Goal: Find specific page/section: Find specific page/section

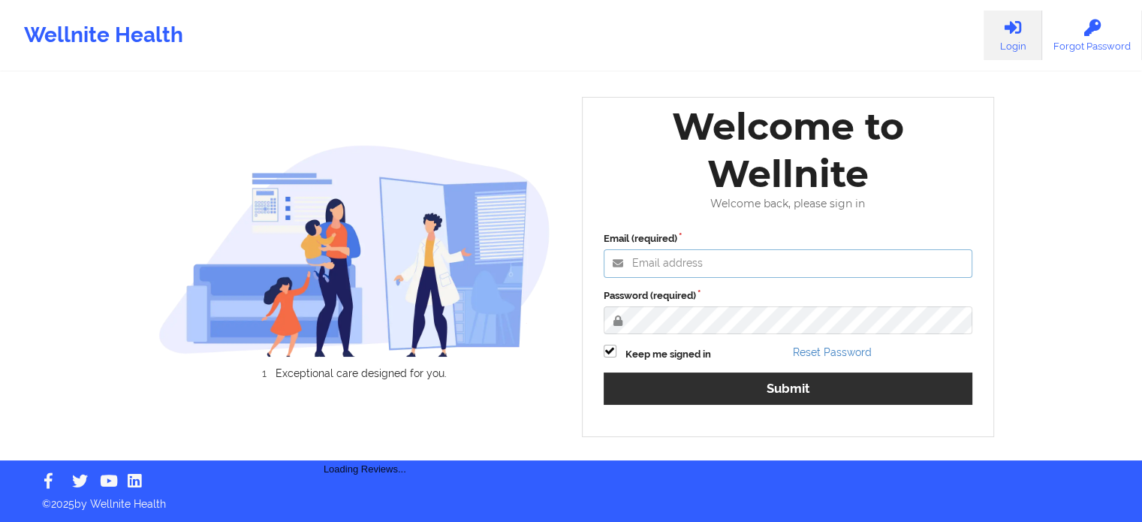
type input "[PERSON_NAME][EMAIL_ADDRESS][PERSON_NAME][DOMAIN_NAME]"
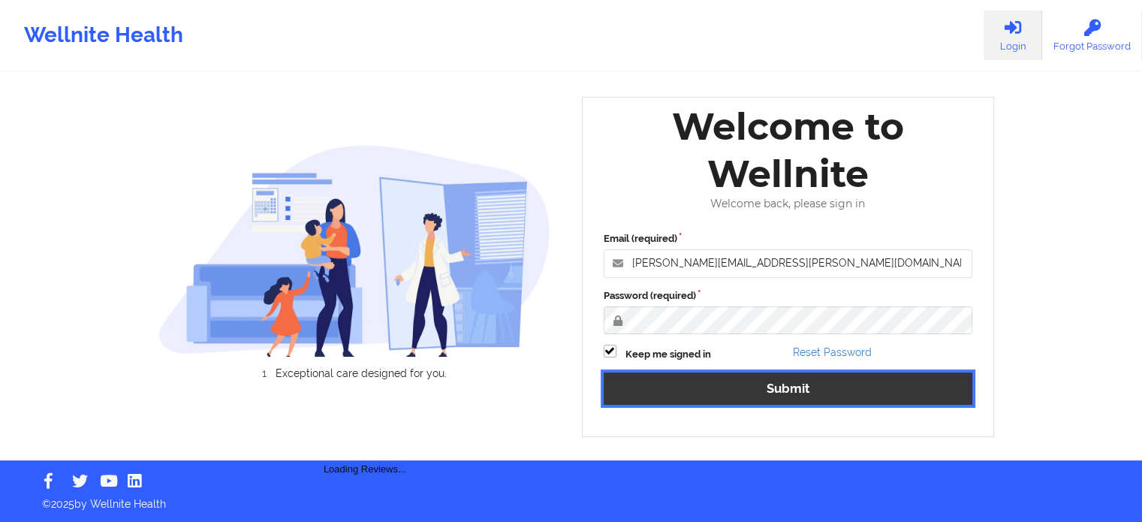
click at [766, 386] on button "Submit" at bounding box center [789, 389] width 370 height 32
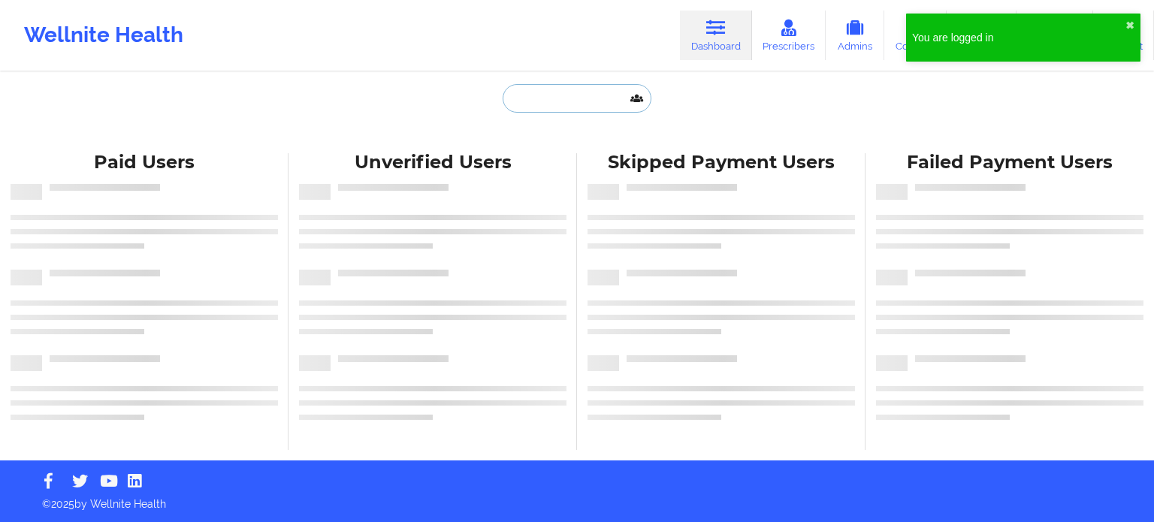
click at [573, 96] on input "text" at bounding box center [576, 98] width 149 height 29
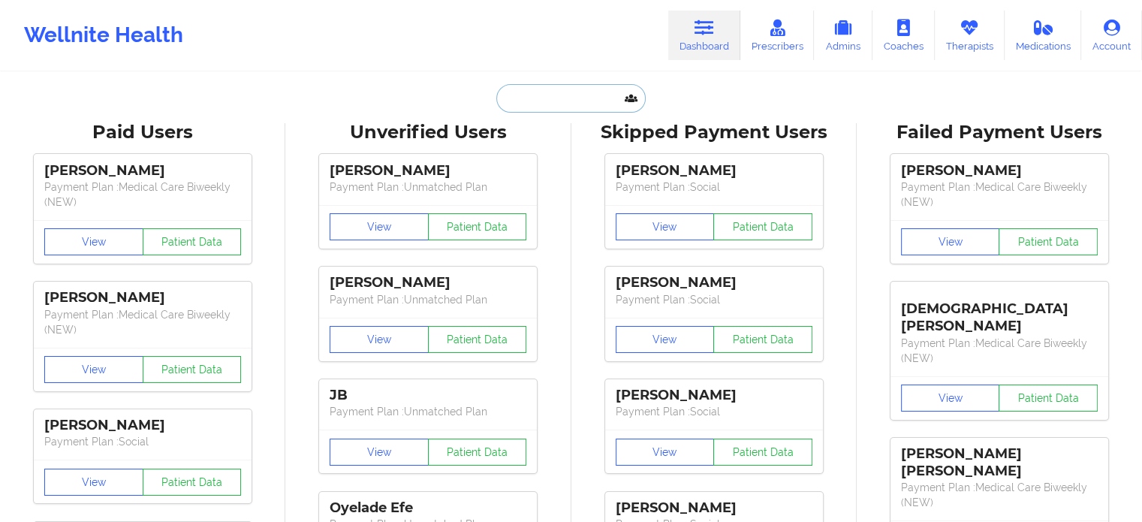
click at [545, 101] on input "text" at bounding box center [570, 98] width 149 height 29
click at [965, 29] on icon at bounding box center [970, 28] width 20 height 17
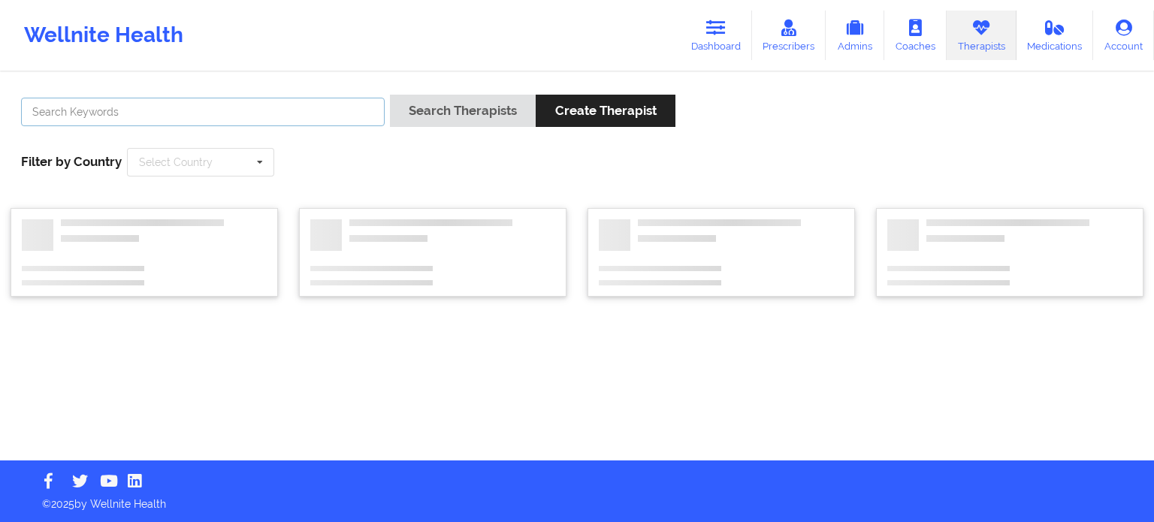
click at [252, 111] on input "text" at bounding box center [203, 112] width 364 height 29
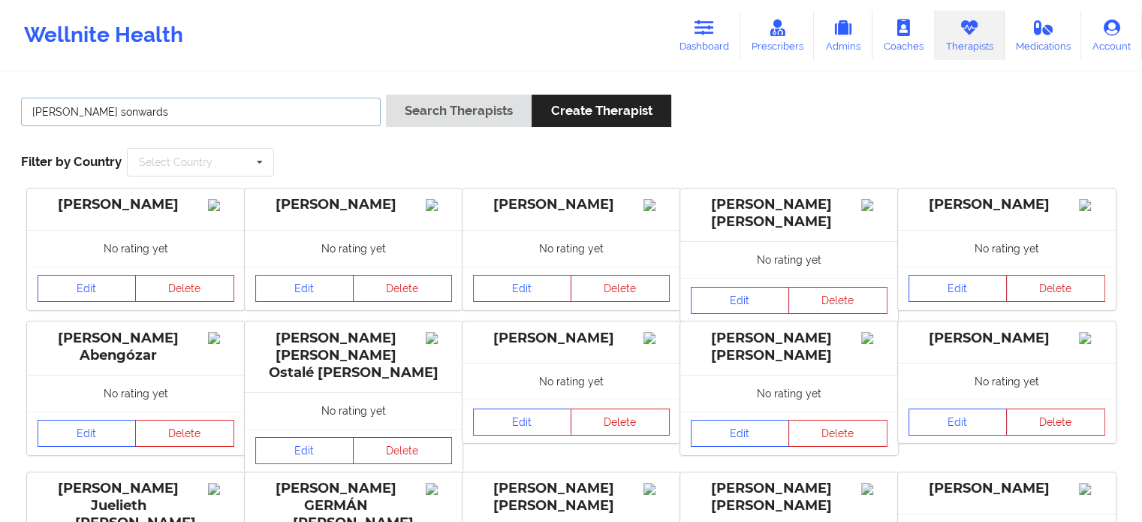
click at [386, 95] on button "Search Therapists" at bounding box center [459, 111] width 146 height 32
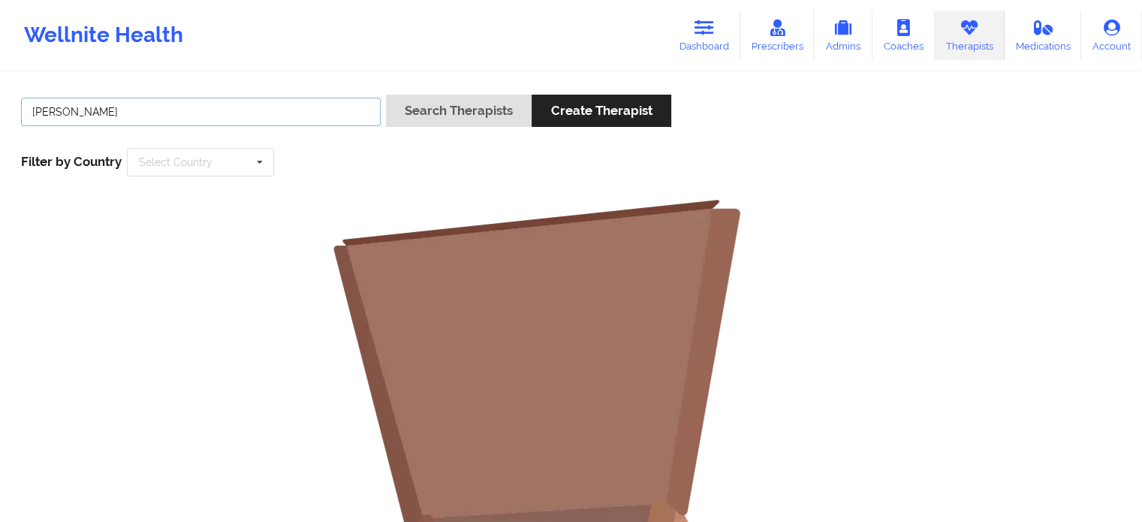
click at [386, 95] on button "Search Therapists" at bounding box center [459, 111] width 146 height 32
type input "[PERSON_NAME]"
click at [386, 95] on button "Search Therapists" at bounding box center [459, 111] width 146 height 32
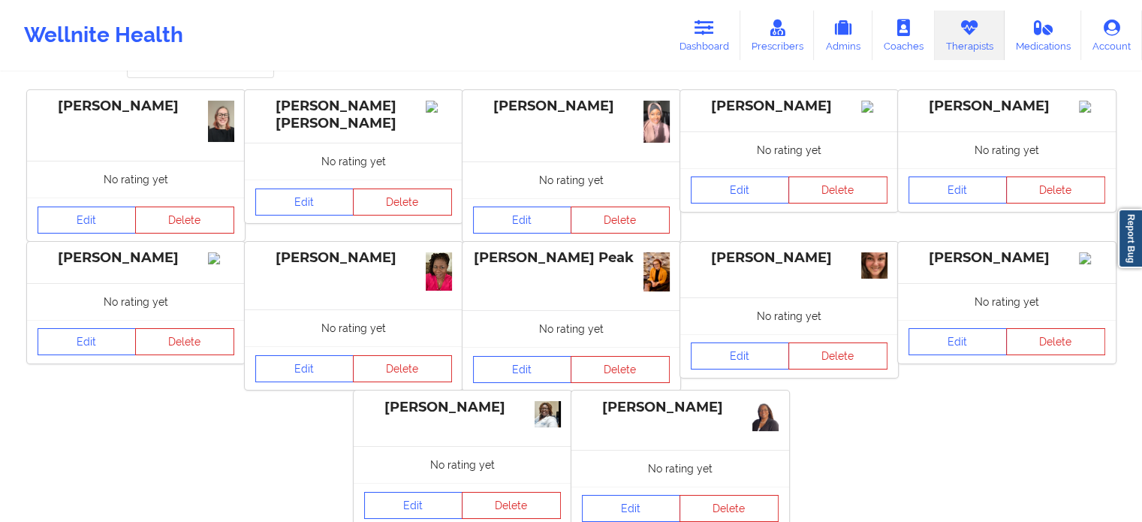
scroll to position [75, 0]
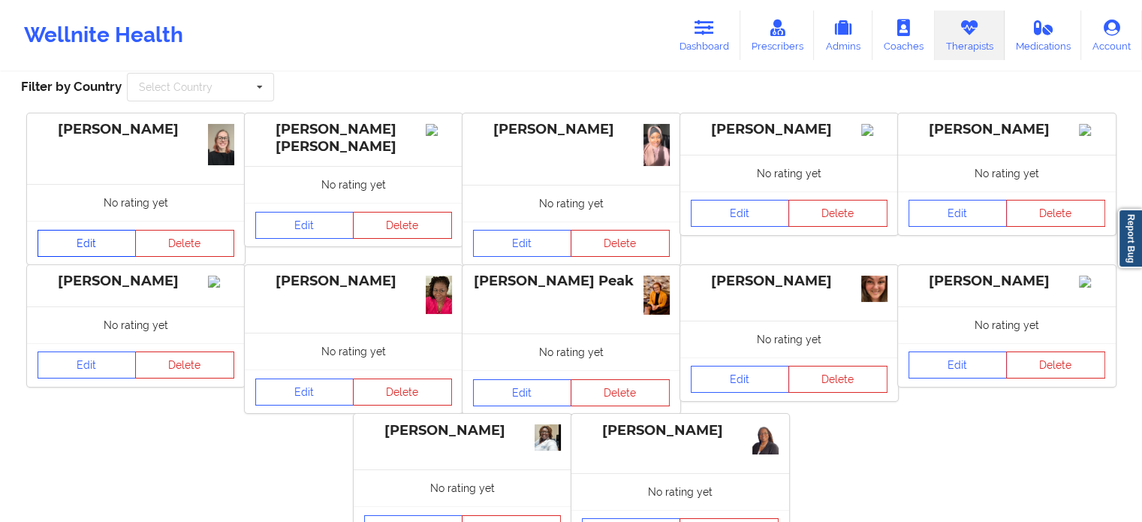
click at [112, 247] on link "Edit" at bounding box center [87, 243] width 99 height 27
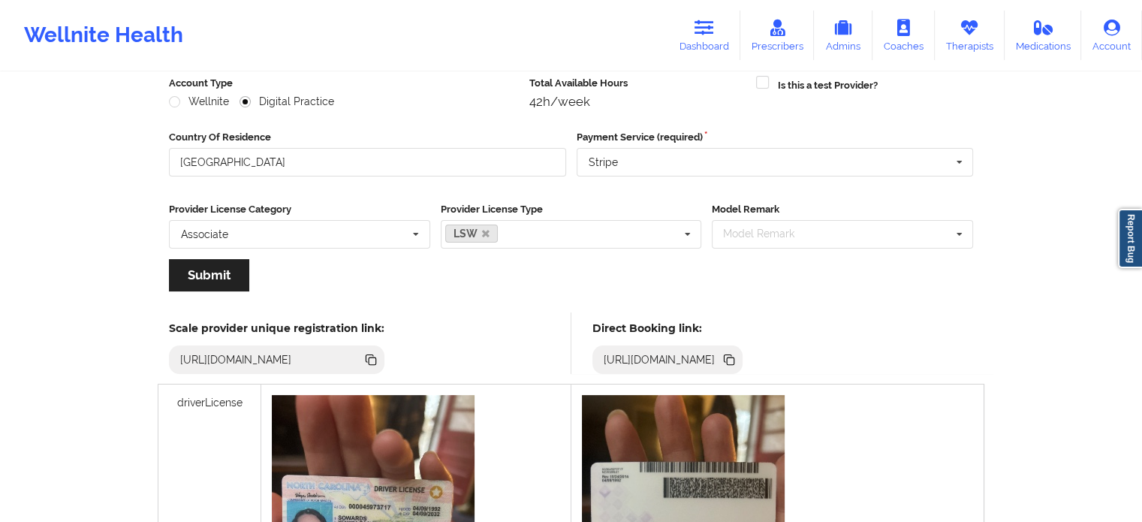
scroll to position [225, 0]
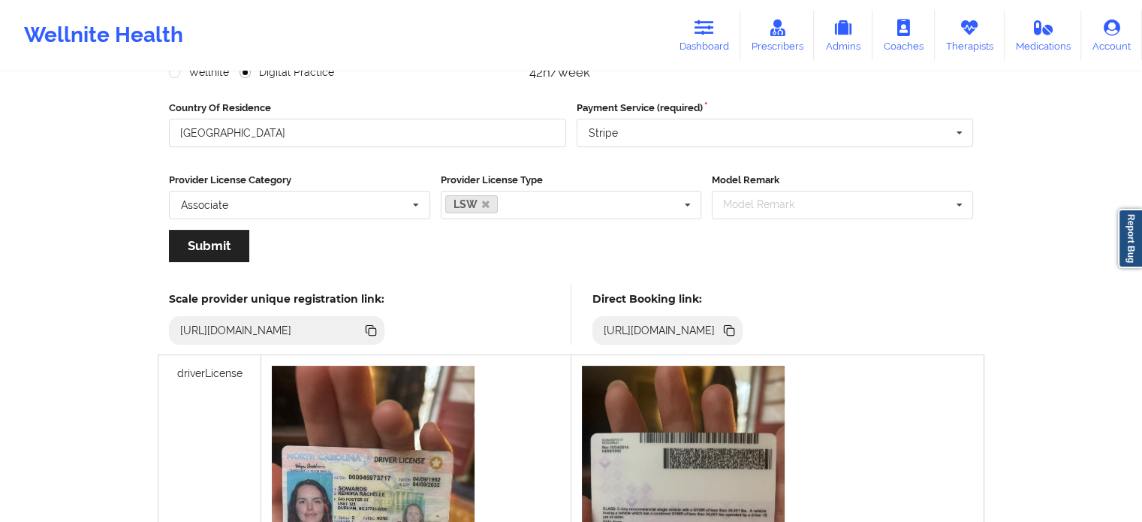
click at [735, 330] on icon at bounding box center [731, 332] width 8 height 8
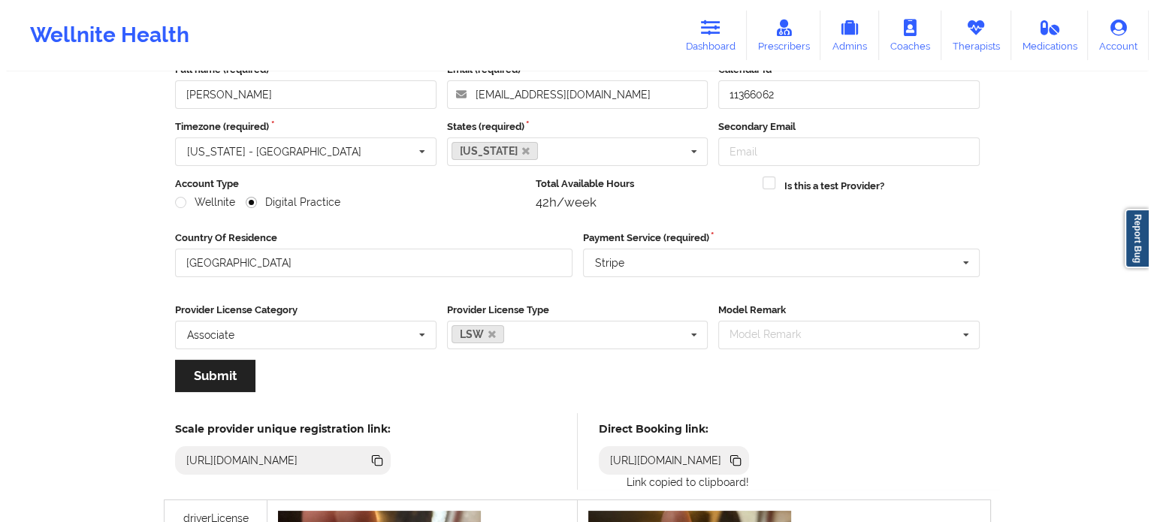
scroll to position [0, 0]
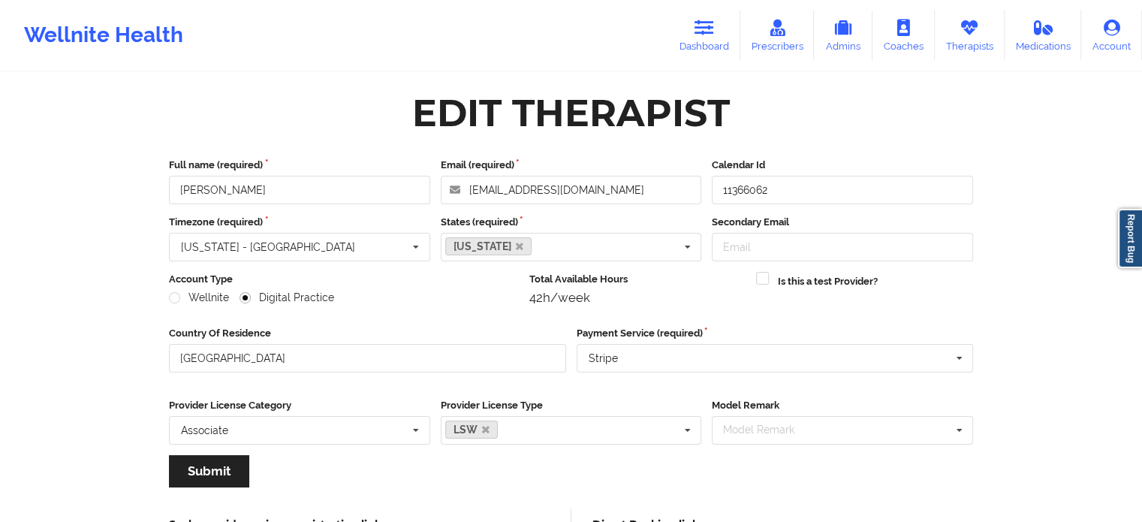
drag, startPoint x: 691, startPoint y: 35, endPoint x: 647, endPoint y: 68, distance: 55.3
click at [691, 35] on link "Dashboard" at bounding box center [704, 36] width 72 height 50
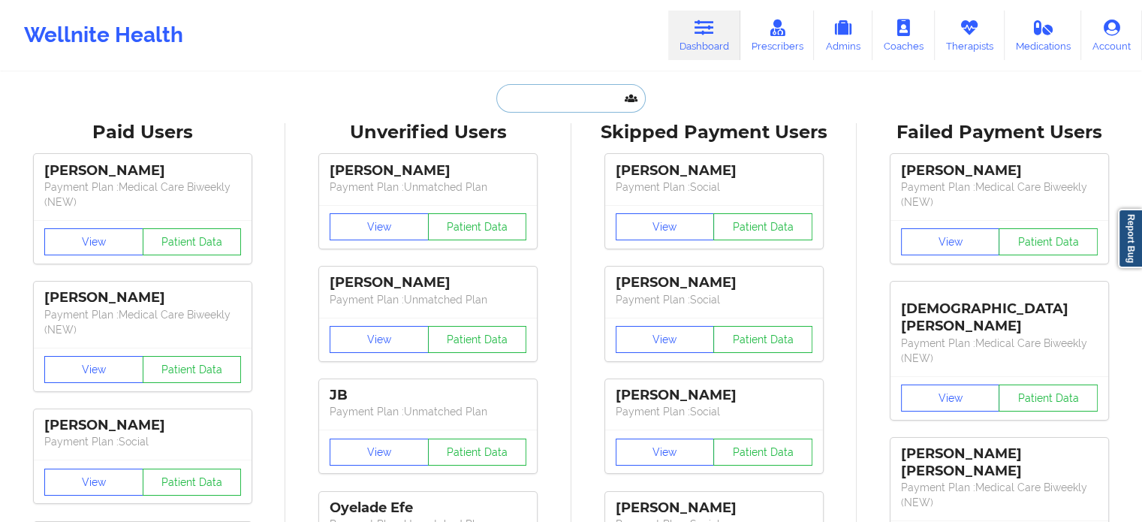
click at [515, 98] on input "text" at bounding box center [570, 98] width 149 height 29
paste input "[EMAIL_ADDRESS][DOMAIN_NAME]"
type input "[EMAIL_ADDRESS][DOMAIN_NAME]"
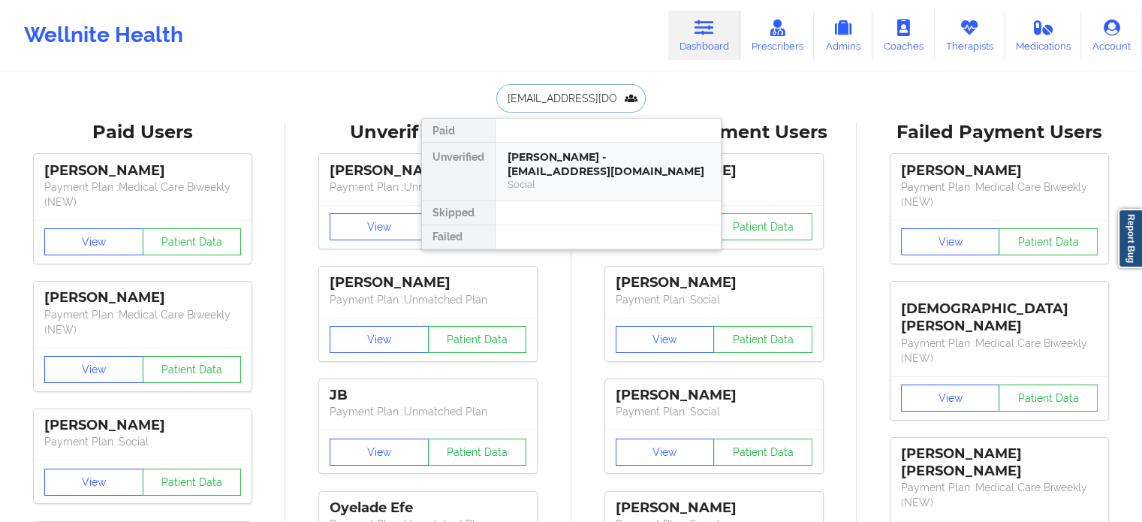
click at [581, 171] on div "[PERSON_NAME] - [EMAIL_ADDRESS][DOMAIN_NAME]" at bounding box center [608, 164] width 201 height 28
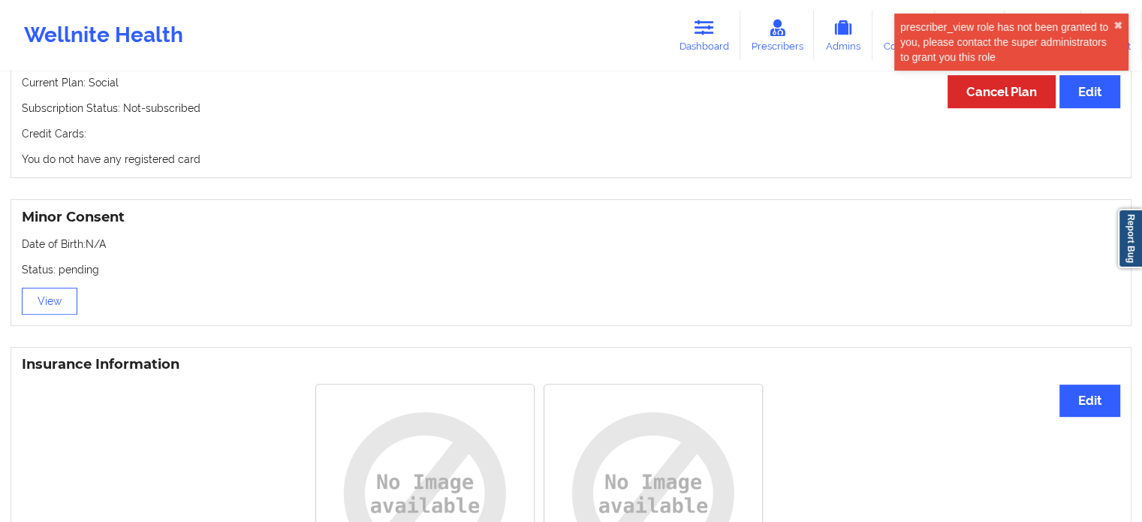
scroll to position [928, 0]
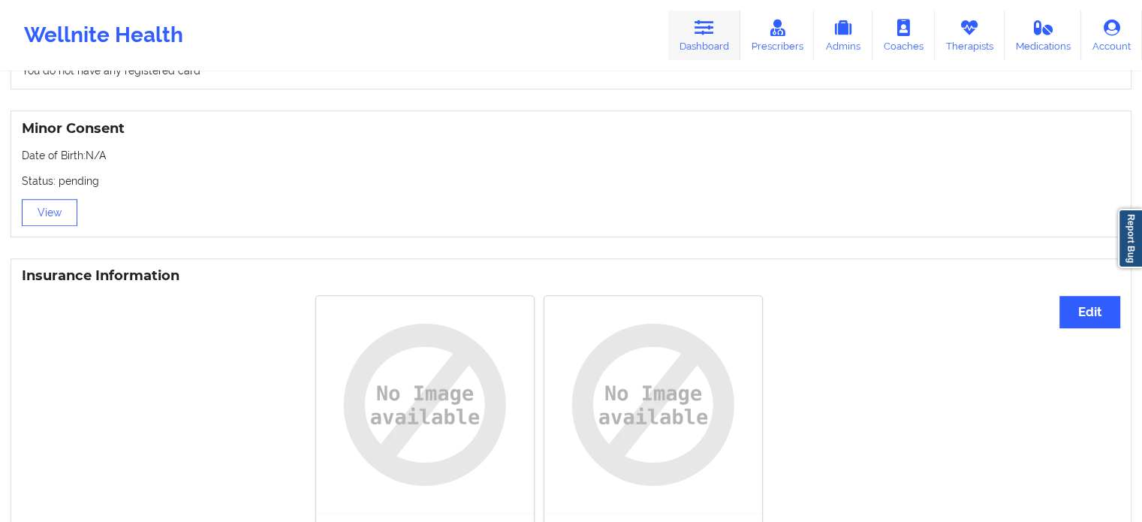
click at [702, 28] on icon at bounding box center [705, 28] width 20 height 17
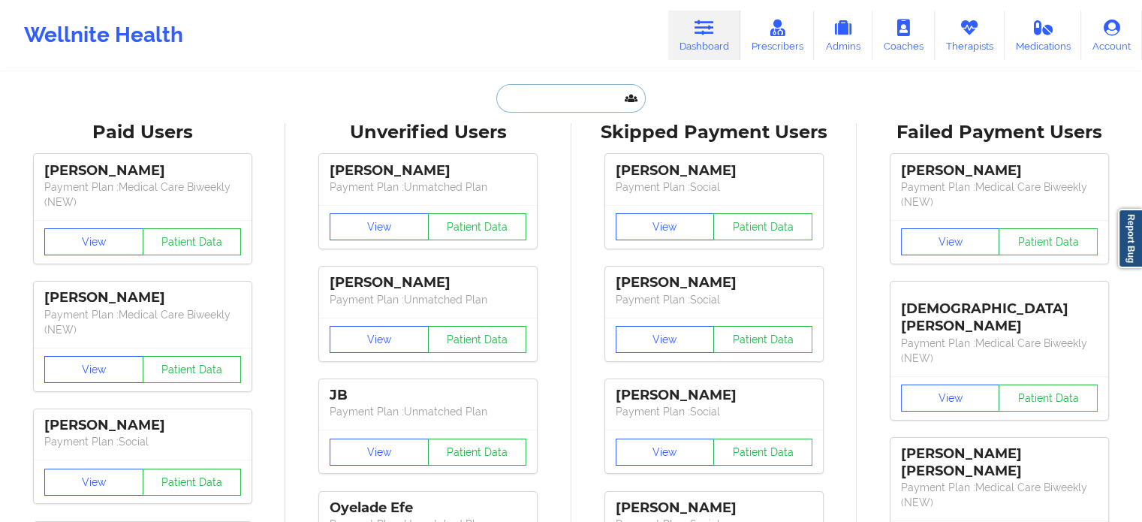
click at [538, 84] on input "text" at bounding box center [570, 98] width 149 height 29
paste input "[EMAIL_ADDRESS][DOMAIN_NAME]"
type input "[EMAIL_ADDRESS][DOMAIN_NAME]"
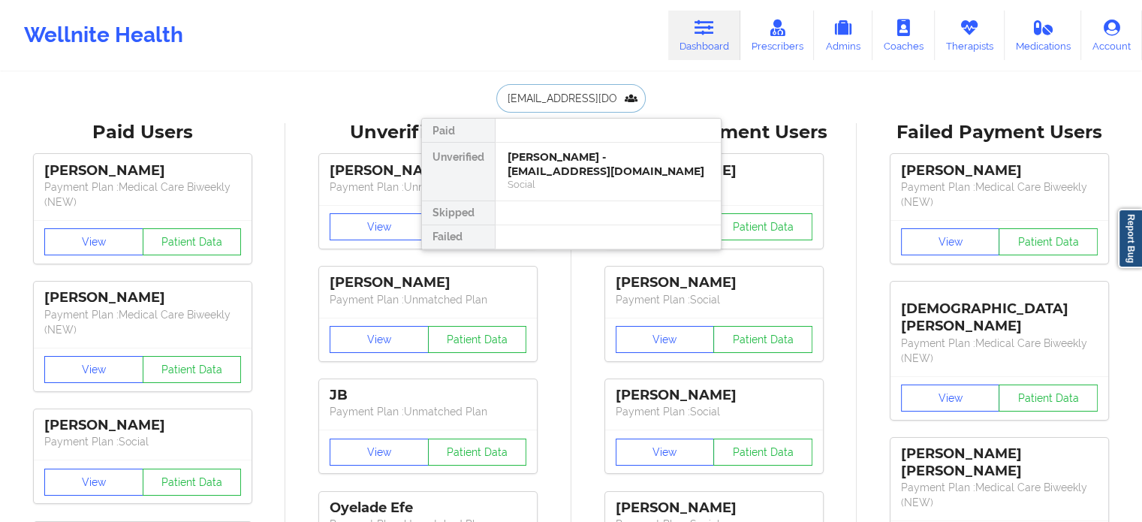
scroll to position [0, 16]
click at [598, 166] on div "[PERSON_NAME] [PERSON_NAME] - [EMAIL_ADDRESS][DOMAIN_NAME]" at bounding box center [608, 164] width 201 height 28
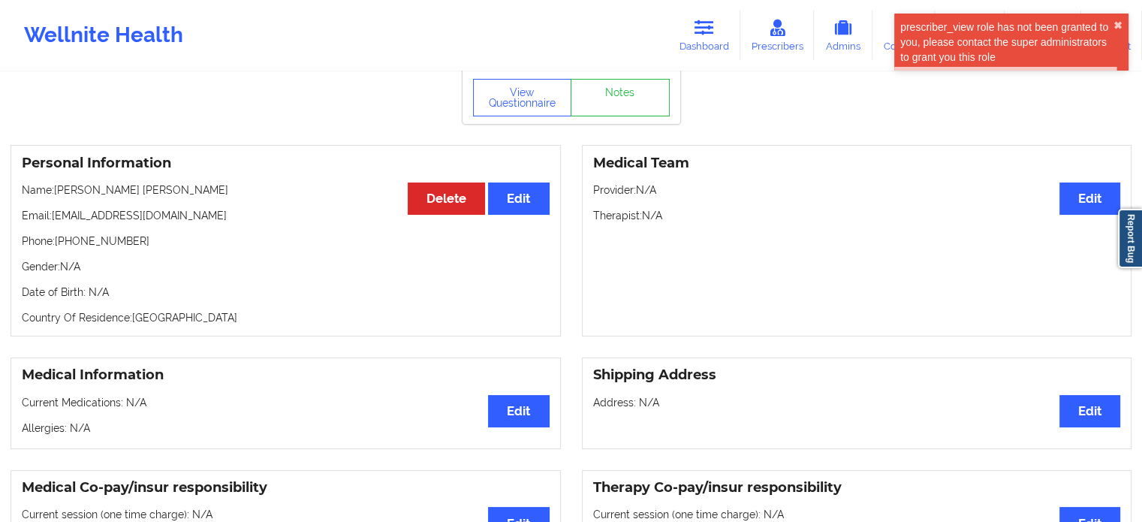
scroll to position [75, 0]
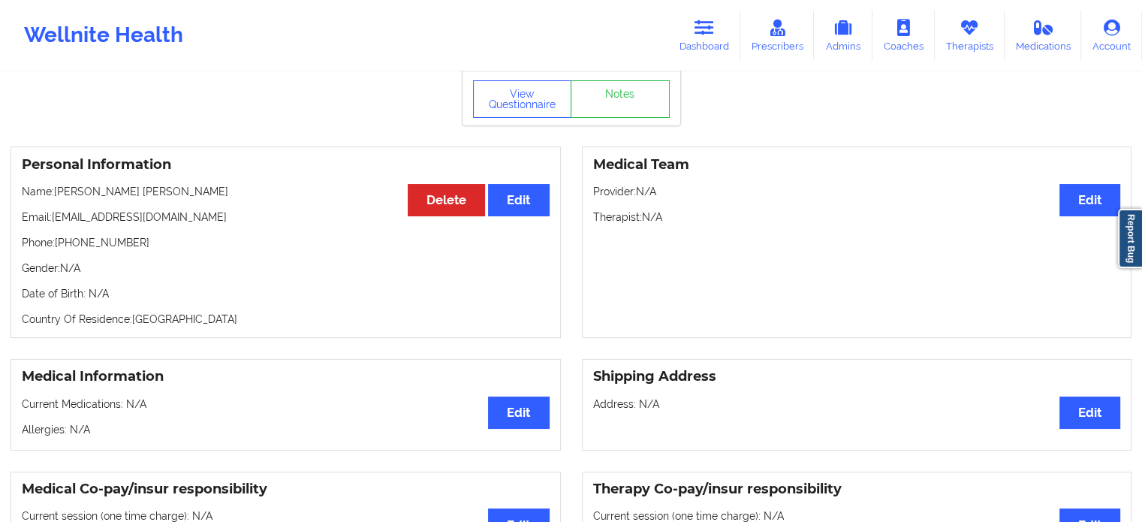
drag, startPoint x: 694, startPoint y: 46, endPoint x: 683, endPoint y: 68, distance: 24.2
click at [694, 46] on link "Dashboard" at bounding box center [704, 36] width 72 height 50
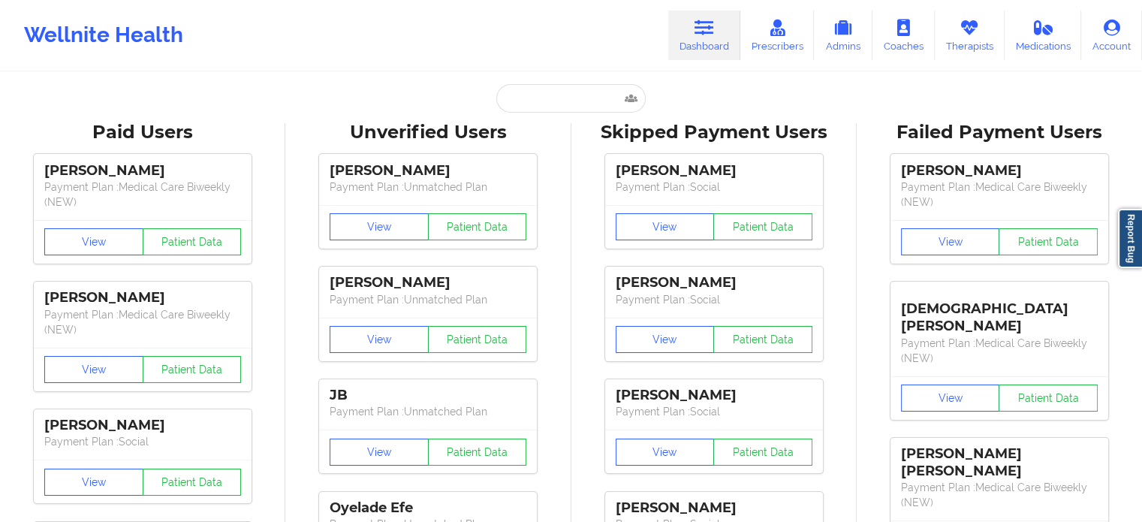
click at [514, 94] on input "text" at bounding box center [570, 98] width 149 height 29
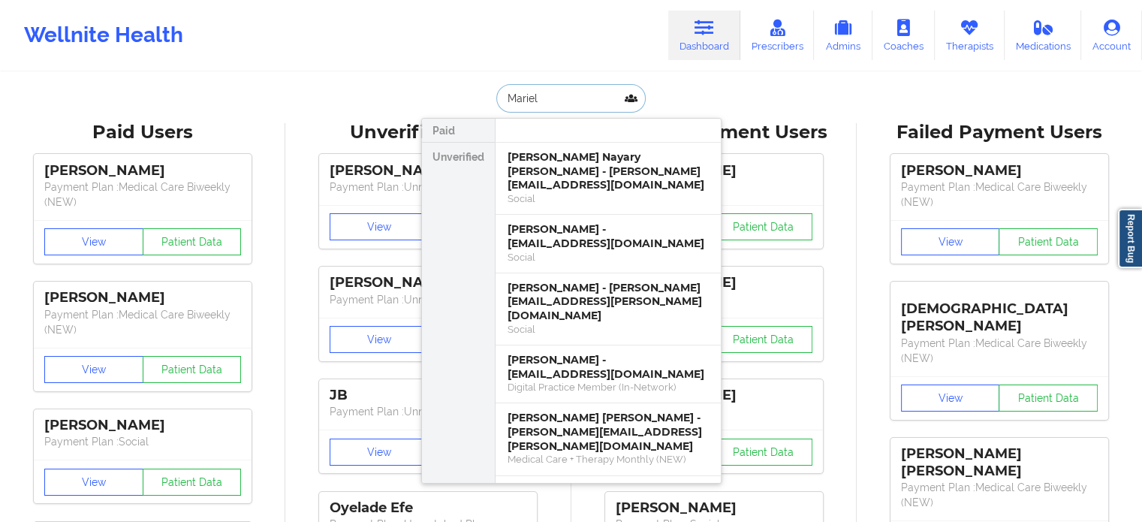
type input "Mariel"
click at [631, 177] on div "[PERSON_NAME] Nayary [PERSON_NAME] - [PERSON_NAME][EMAIL_ADDRESS][DOMAIN_NAME]" at bounding box center [608, 171] width 201 height 42
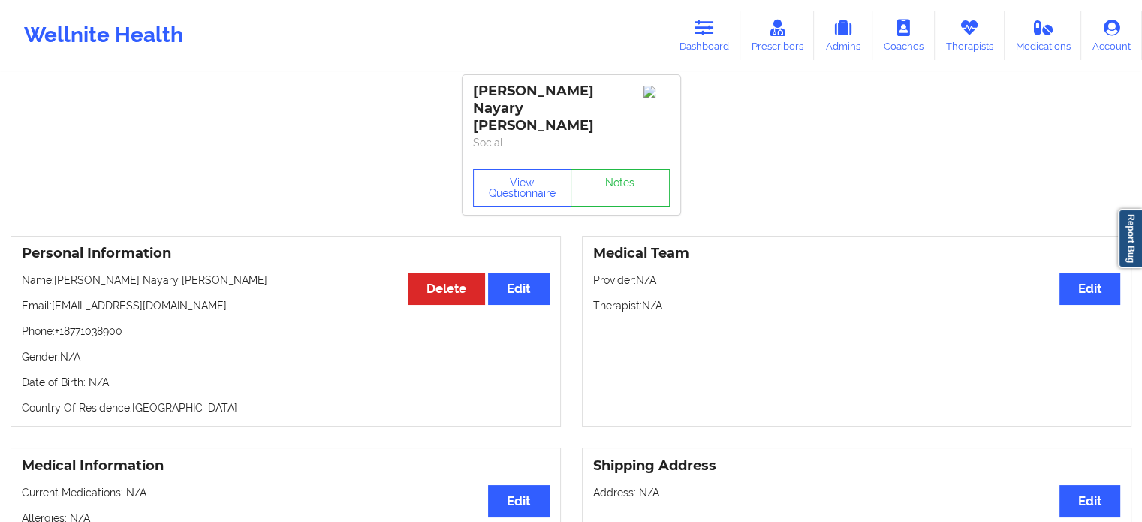
scroll to position [3, 0]
